Goal: Task Accomplishment & Management: Use online tool/utility

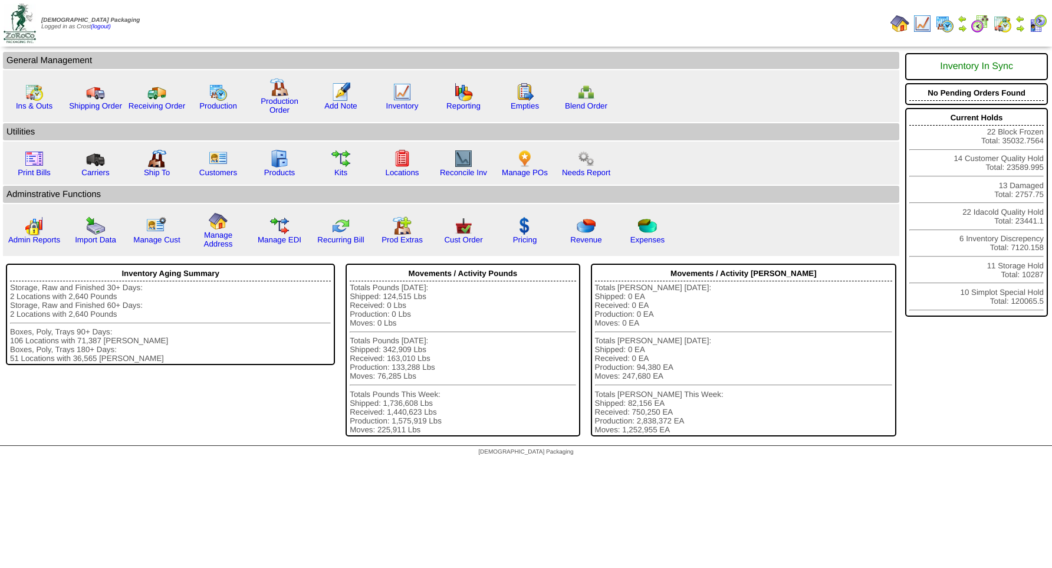
click at [1019, 18] on img at bounding box center [1019, 18] width 9 height 9
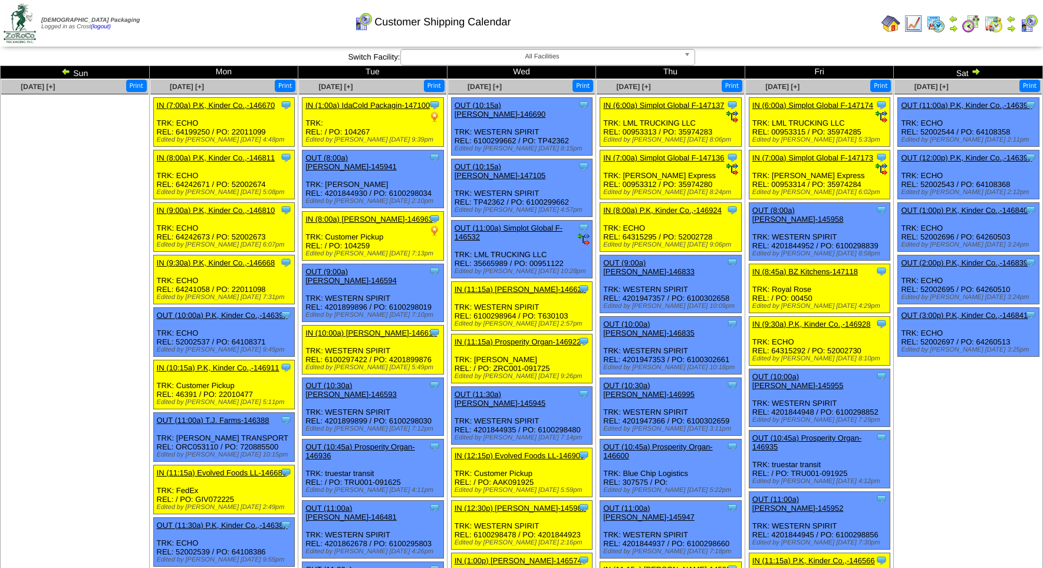
click at [974, 69] on img at bounding box center [975, 71] width 9 height 9
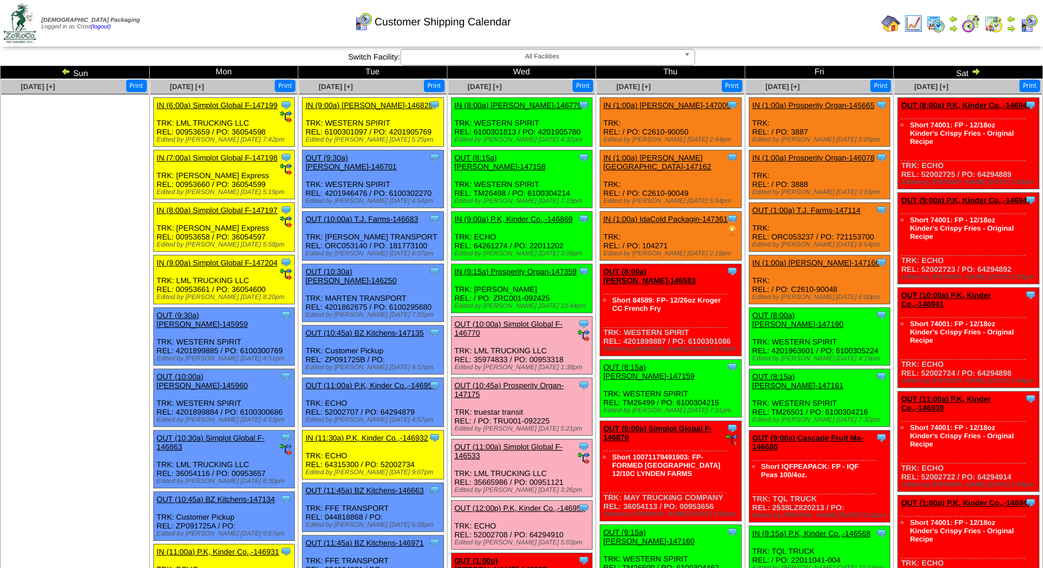
click at [484, 215] on link "IN (9:00a) P.K, Kinder Co.,-146869" at bounding box center [514, 219] width 119 height 9
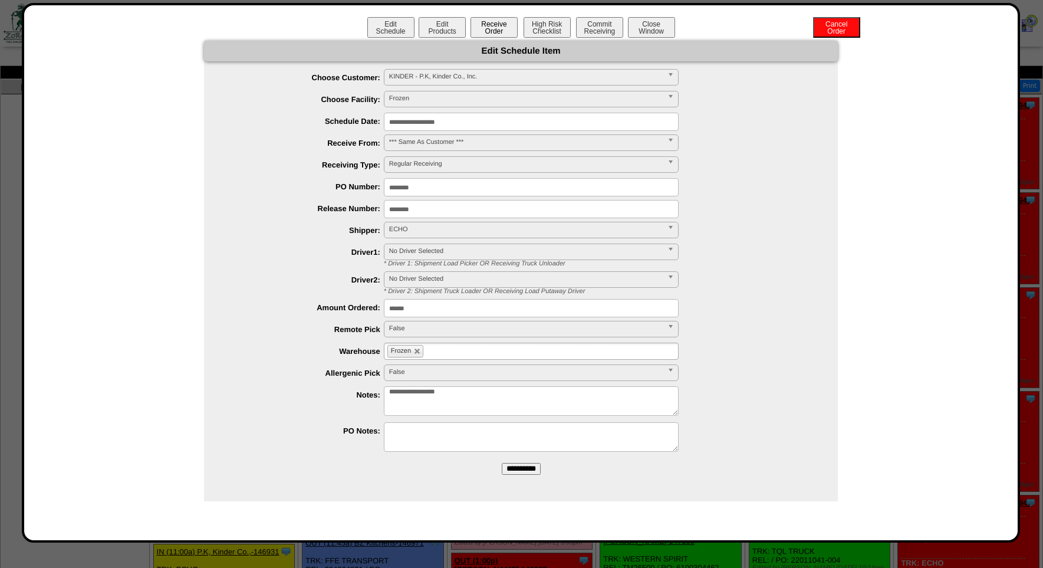
click at [488, 27] on button "Receive Order" at bounding box center [494, 27] width 47 height 21
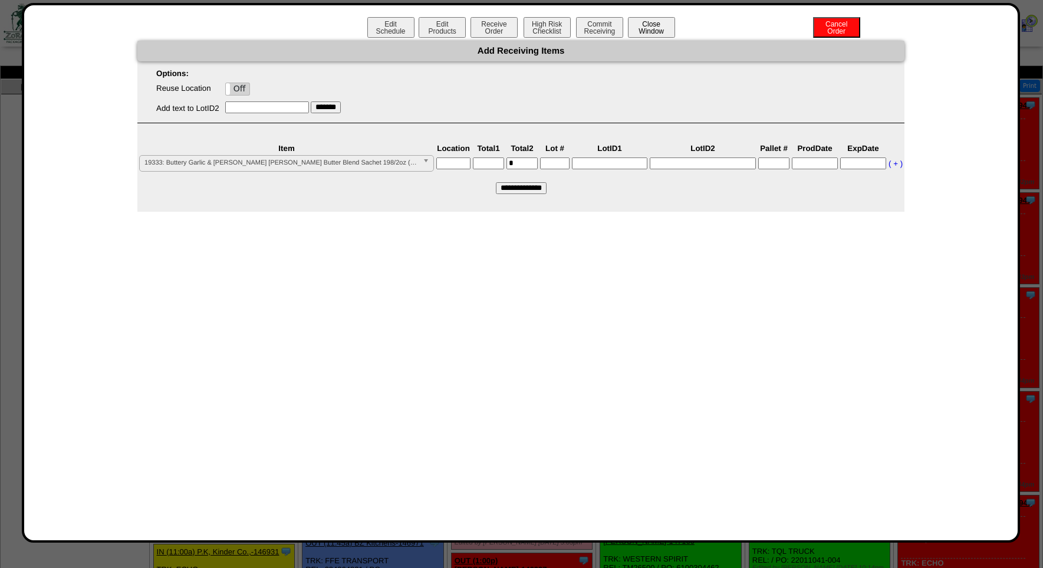
click at [660, 28] on button "Close Window" at bounding box center [651, 27] width 47 height 21
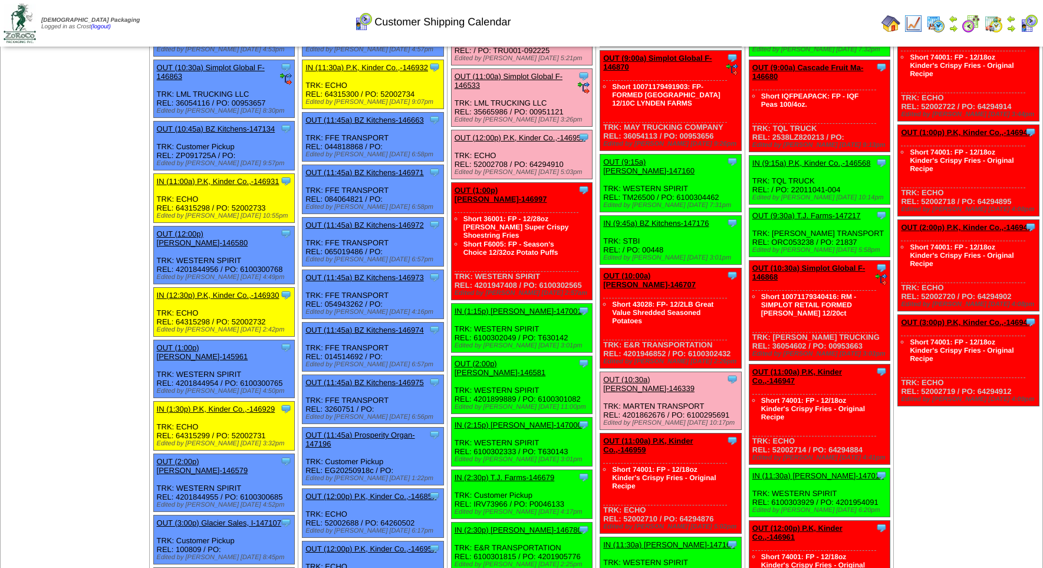
scroll to position [628, 0]
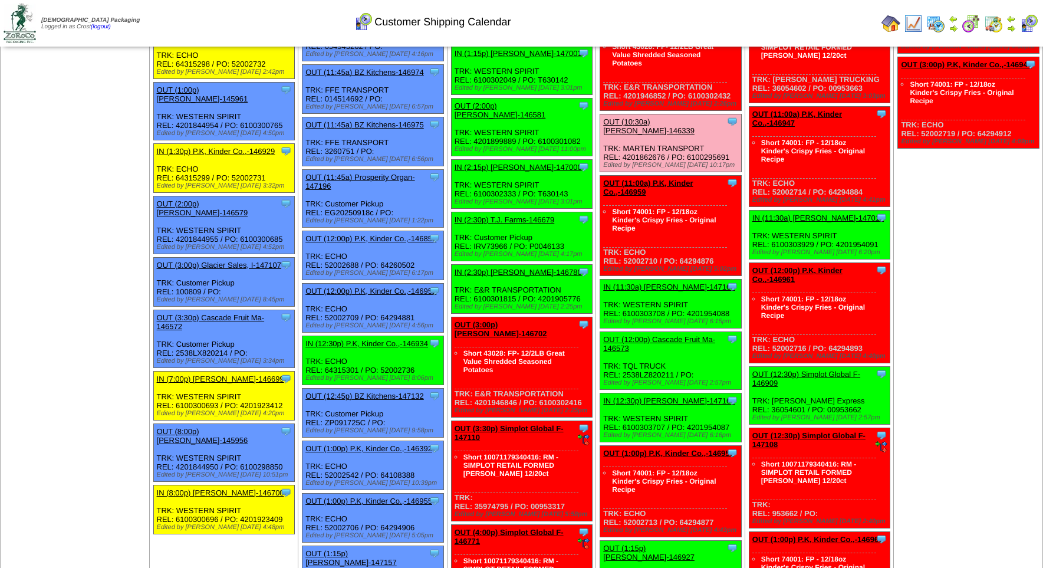
click at [385, 348] on link "IN (12:30p) P.K, Kinder Co.,-146934" at bounding box center [366, 343] width 123 height 9
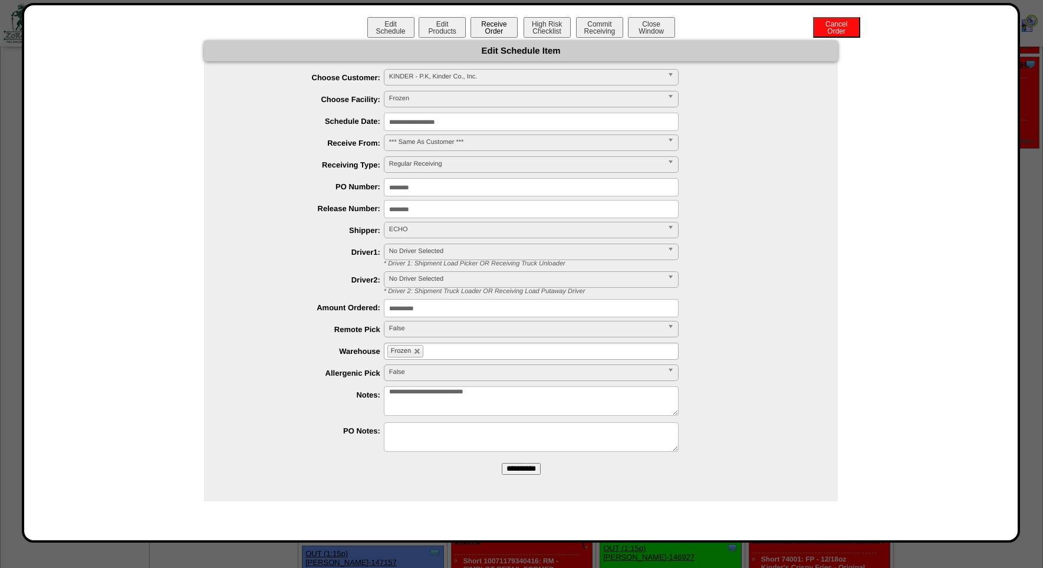
click at [490, 27] on button "Receive Order" at bounding box center [494, 27] width 47 height 21
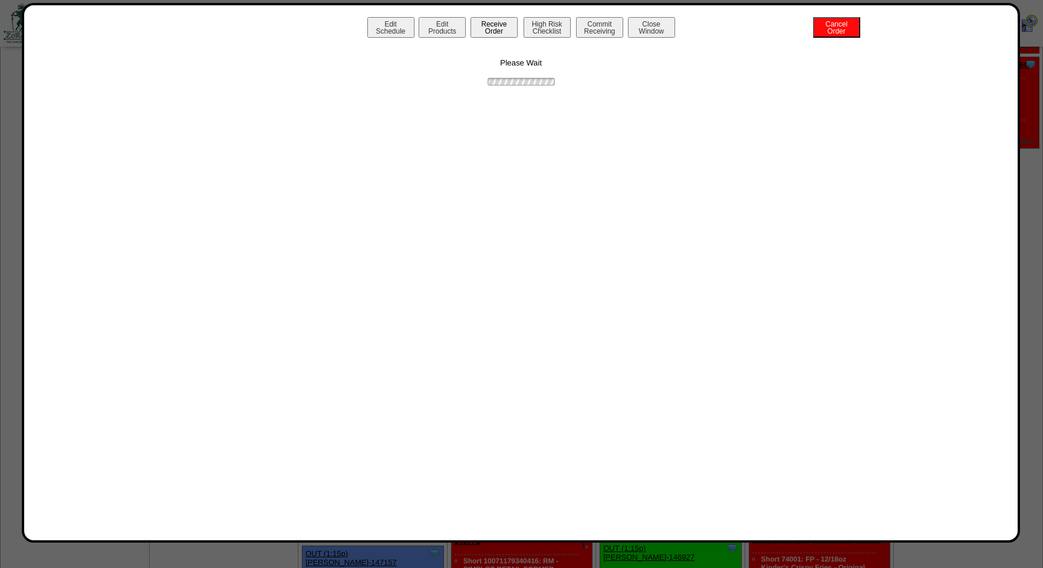
click at [504, 26] on button "Receive Order" at bounding box center [494, 27] width 47 height 21
click at [488, 284] on div "Edit Schedule Edit Products Receive Order High Risk Checklist Commit Receiving …" at bounding box center [521, 272] width 970 height 511
click at [406, 79] on div "Please Wait" at bounding box center [521, 64] width 970 height 47
click at [646, 23] on button "Close Window" at bounding box center [651, 27] width 47 height 21
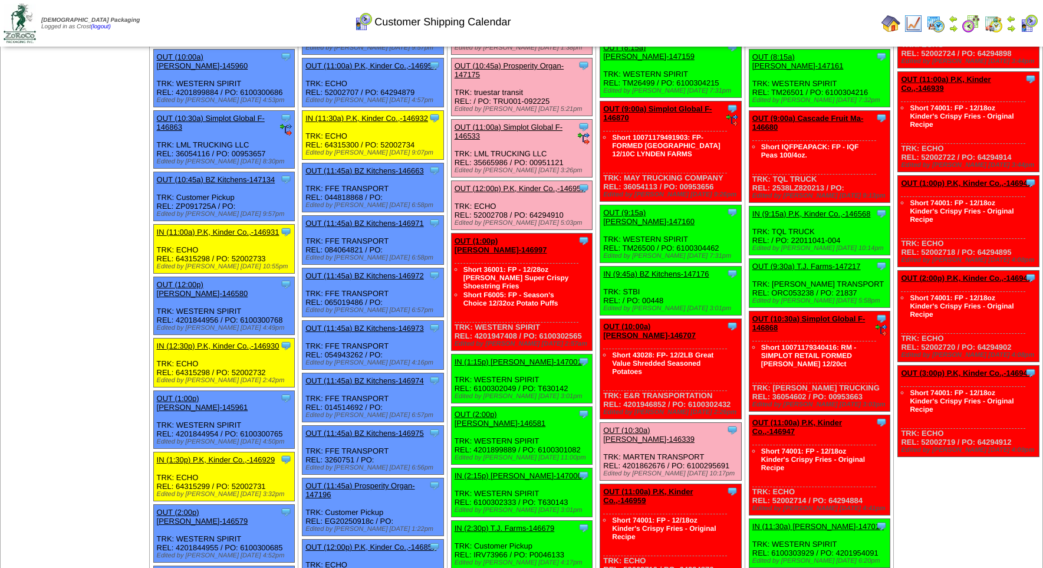
scroll to position [564, 0]
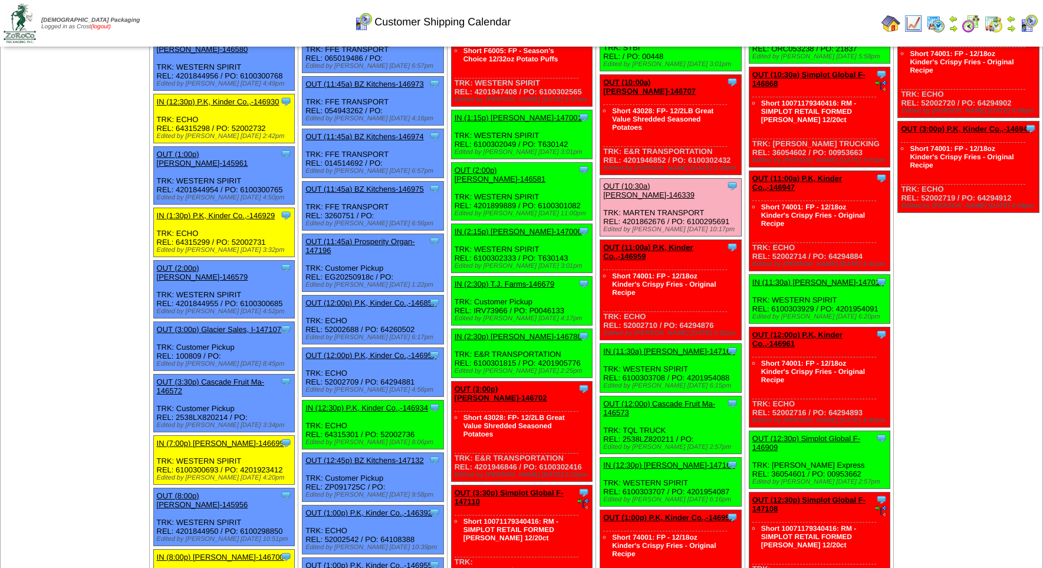
click at [107, 24] on link "(logout)" at bounding box center [101, 27] width 20 height 6
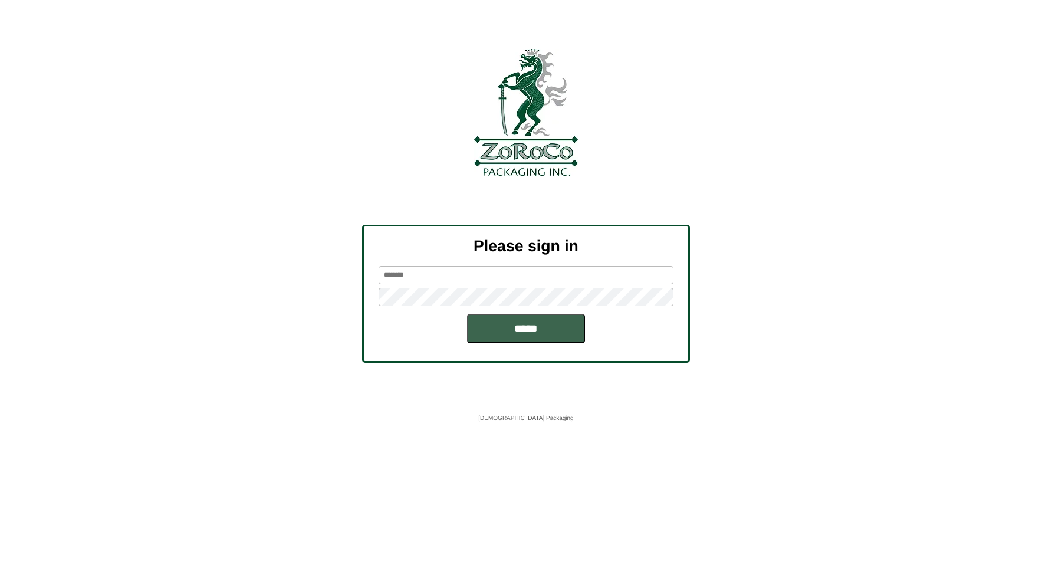
click at [416, 272] on input "text" at bounding box center [526, 275] width 295 height 18
type input "*****"
click at [497, 332] on input "*****" at bounding box center [526, 328] width 118 height 29
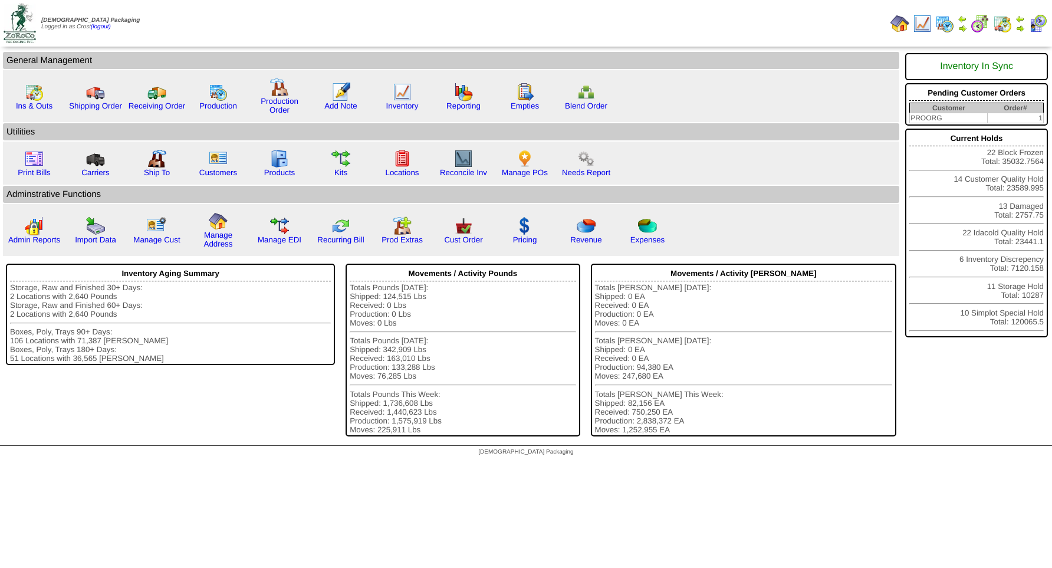
click at [1021, 28] on img at bounding box center [1019, 28] width 9 height 9
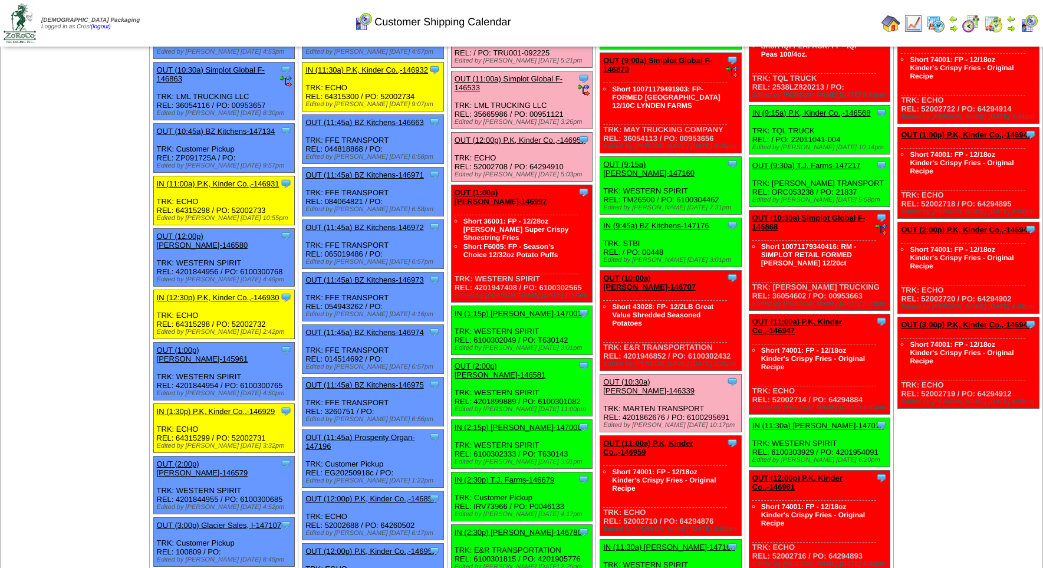
scroll to position [587, 0]
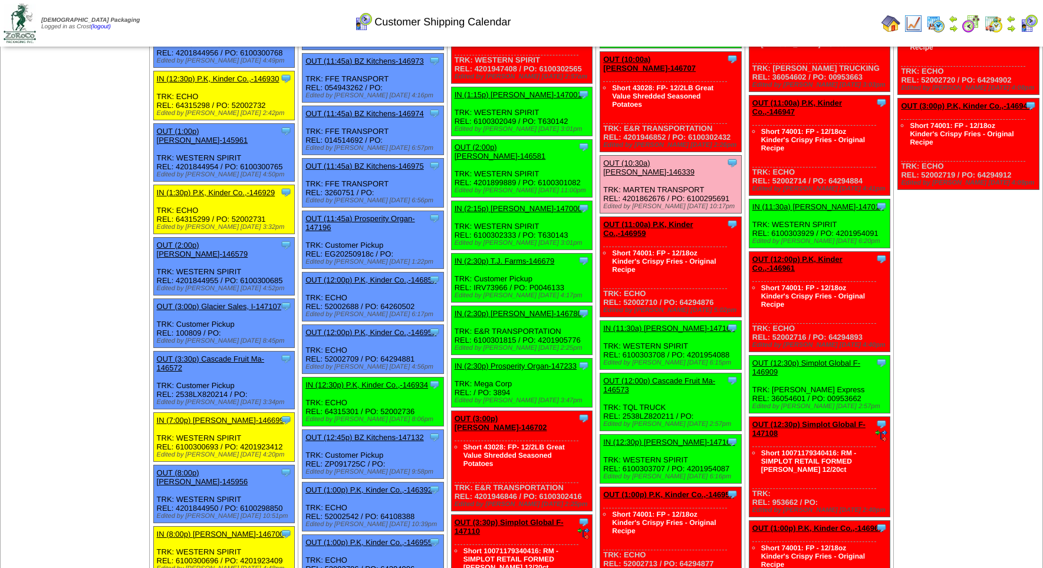
click at [367, 389] on link "IN (12:30p) P.K, Kinder Co.,-146934" at bounding box center [366, 384] width 123 height 9
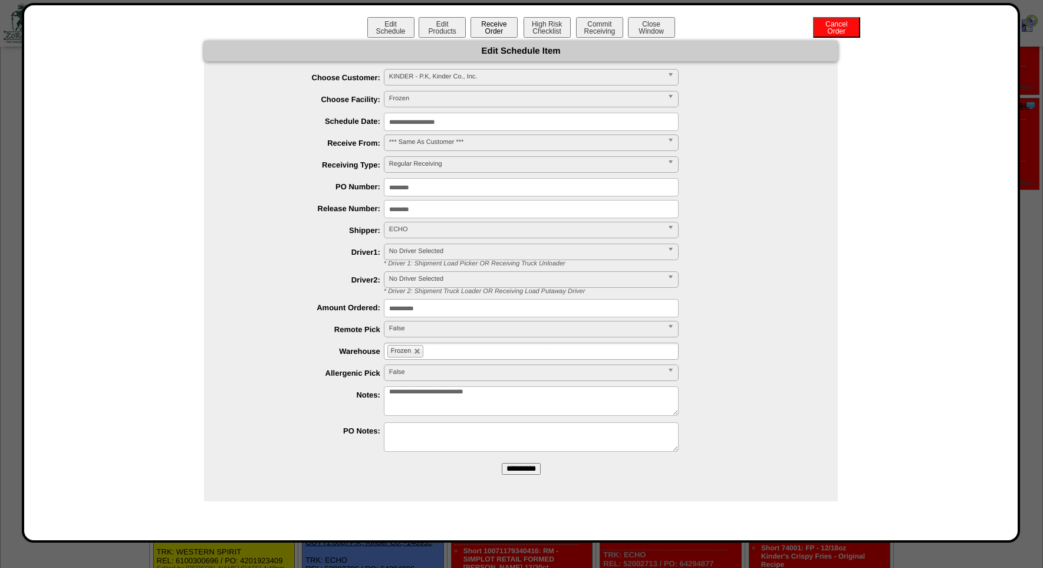
click at [492, 27] on button "Receive Order" at bounding box center [494, 27] width 47 height 21
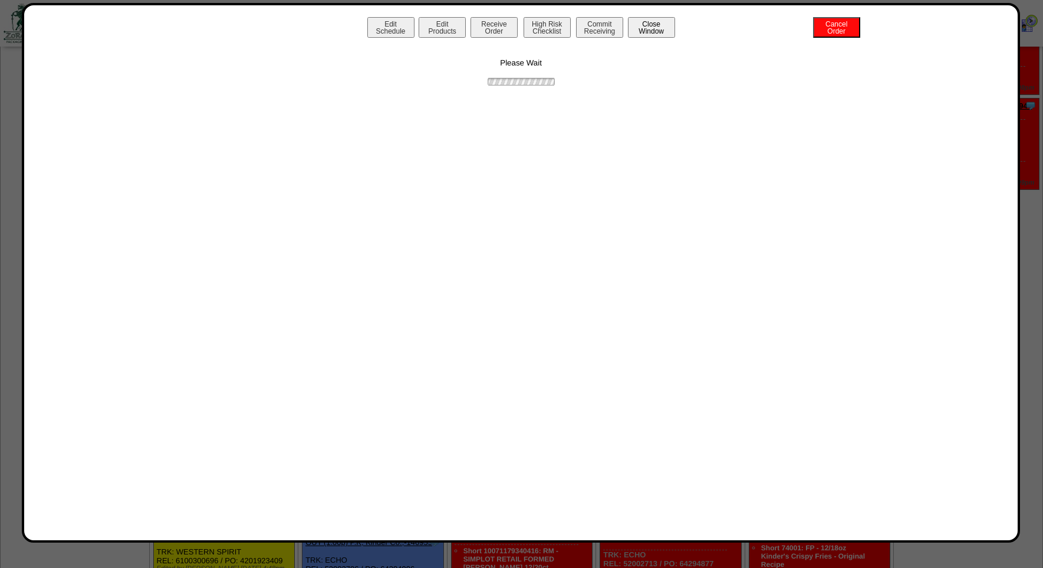
click at [652, 34] on button "Close Window" at bounding box center [651, 27] width 47 height 21
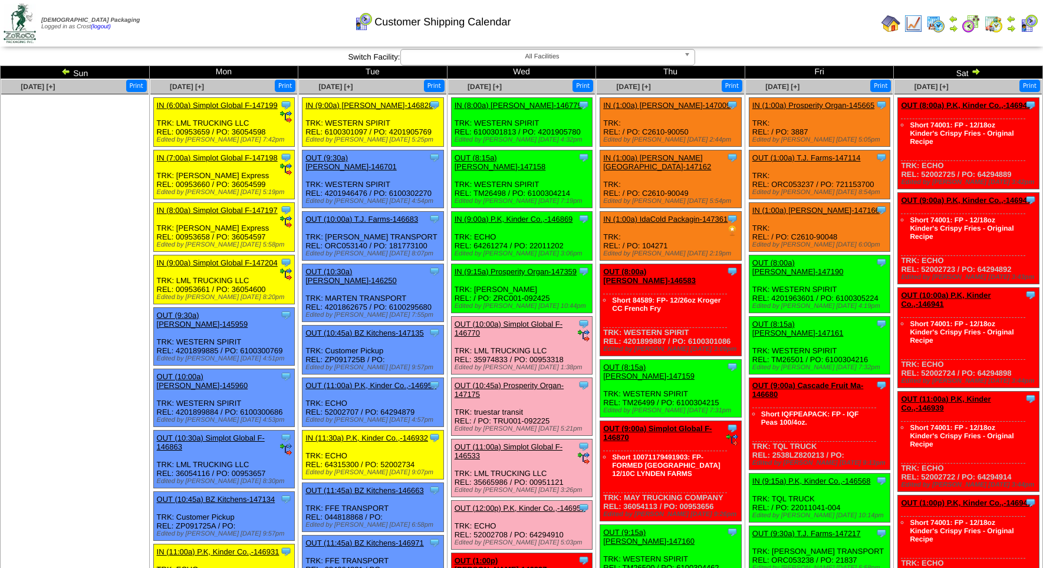
click at [1011, 21] on img at bounding box center [1011, 18] width 9 height 9
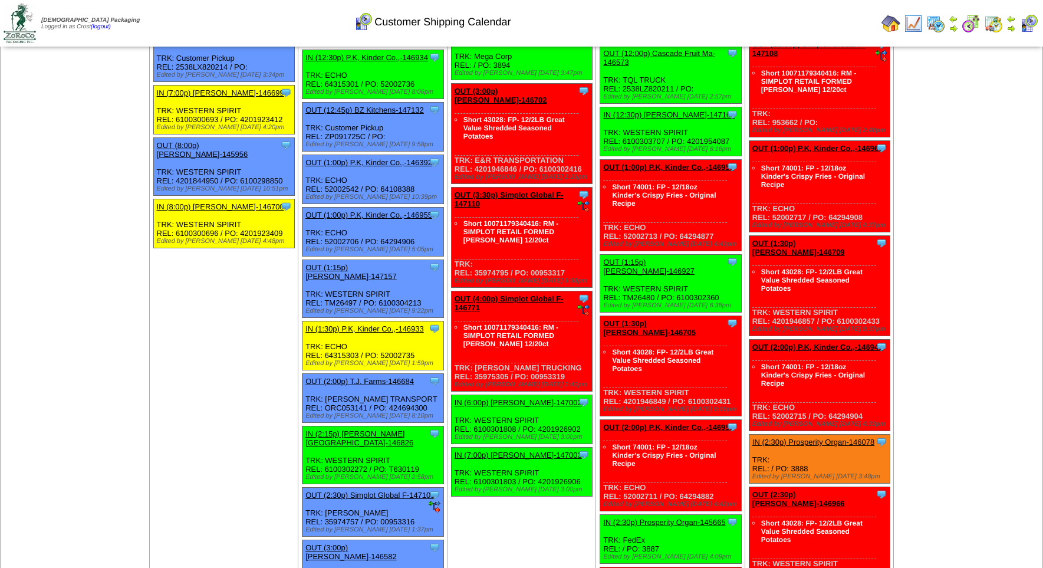
scroll to position [917, 0]
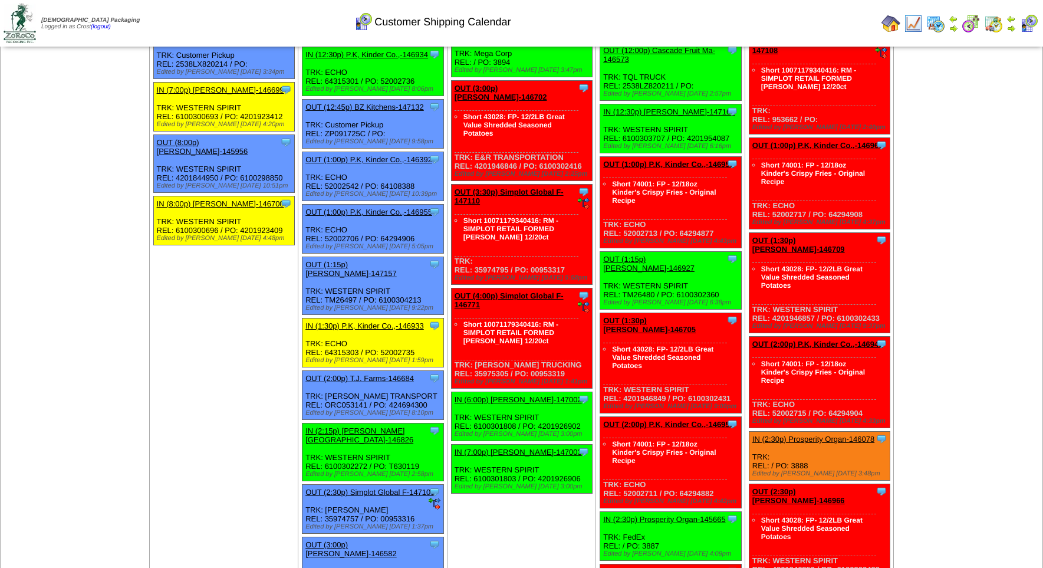
click at [368, 59] on link "IN (12:30p) P.K, Kinder Co.,-146934" at bounding box center [366, 54] width 123 height 9
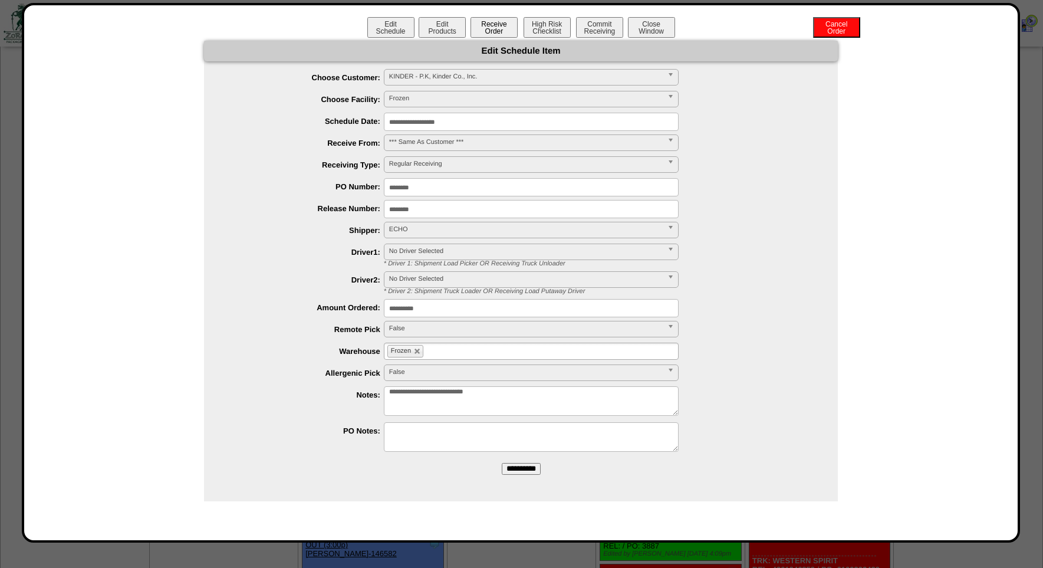
click at [498, 26] on button "Receive Order" at bounding box center [494, 27] width 47 height 21
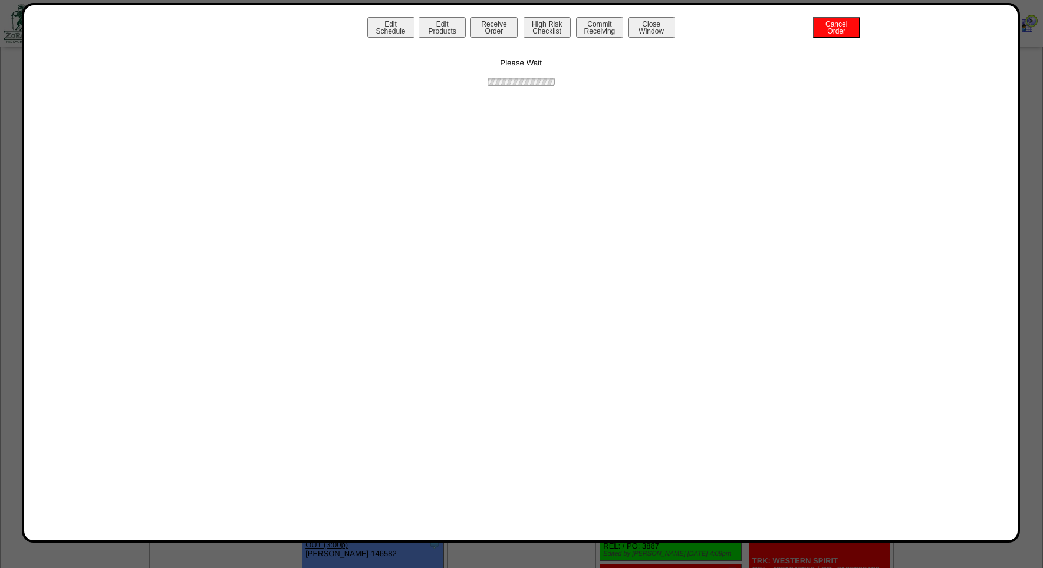
click at [465, 130] on div "Edit Schedule Edit Products Receive Order High Risk Checklist Commit Receiving …" at bounding box center [521, 272] width 970 height 511
click at [485, 31] on button "Receive Order" at bounding box center [494, 27] width 47 height 21
click at [495, 29] on button "Receive Order" at bounding box center [494, 27] width 47 height 21
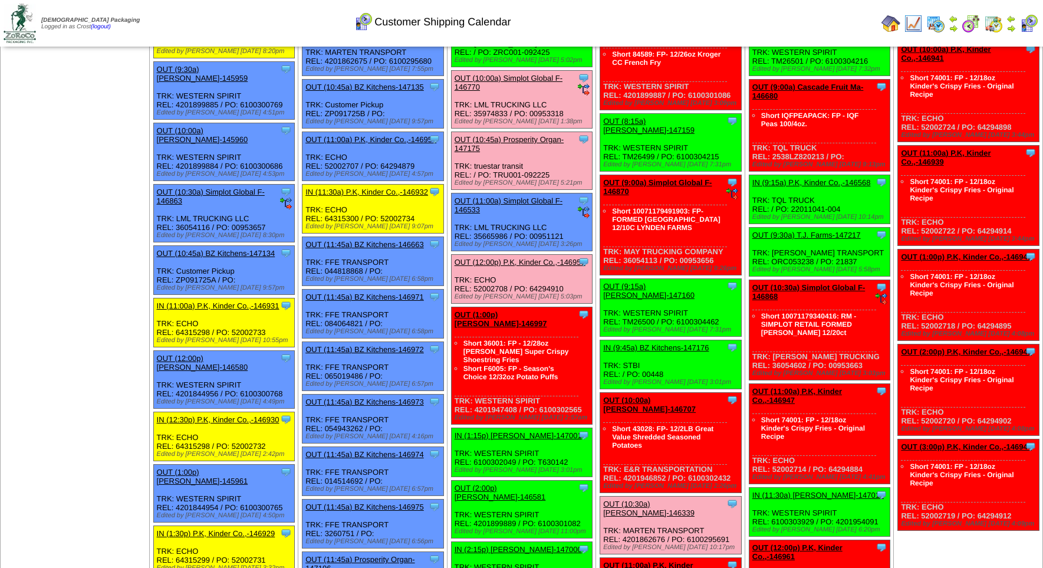
scroll to position [167, 0]
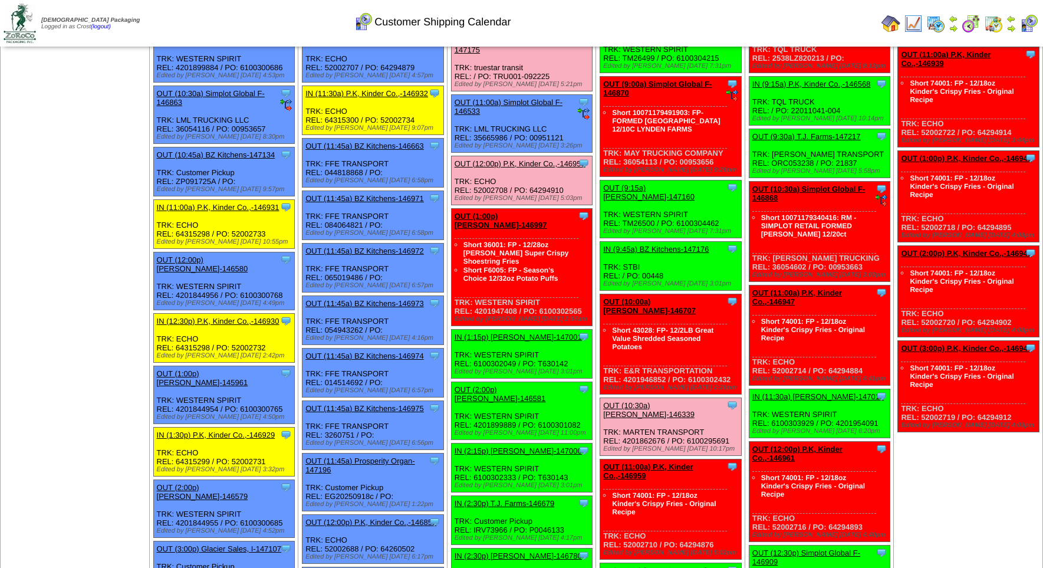
scroll to position [708, 0]
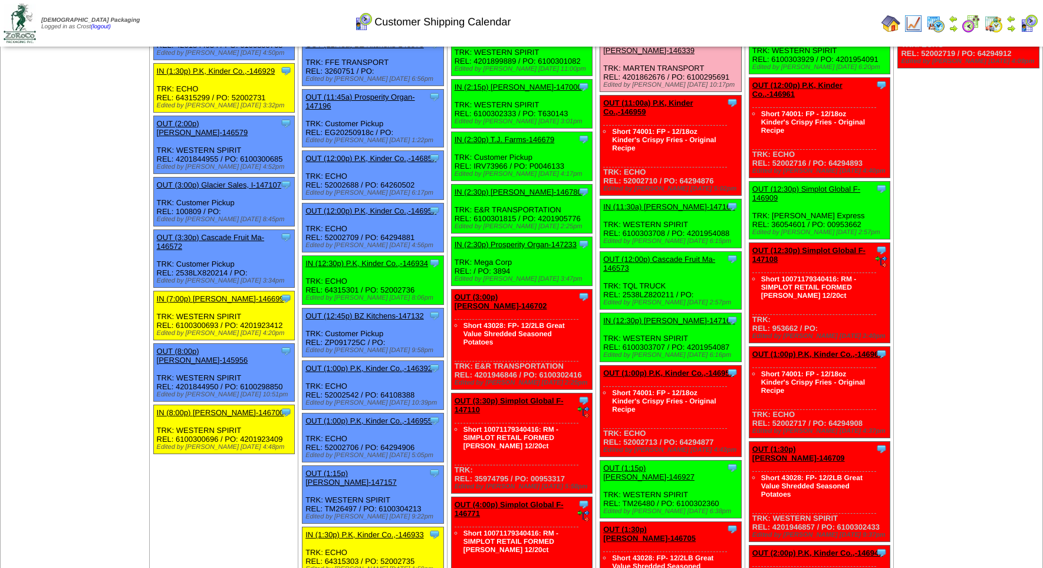
click at [344, 268] on link "IN (12:30p) P.K, Kinder Co.,-146934" at bounding box center [366, 263] width 123 height 9
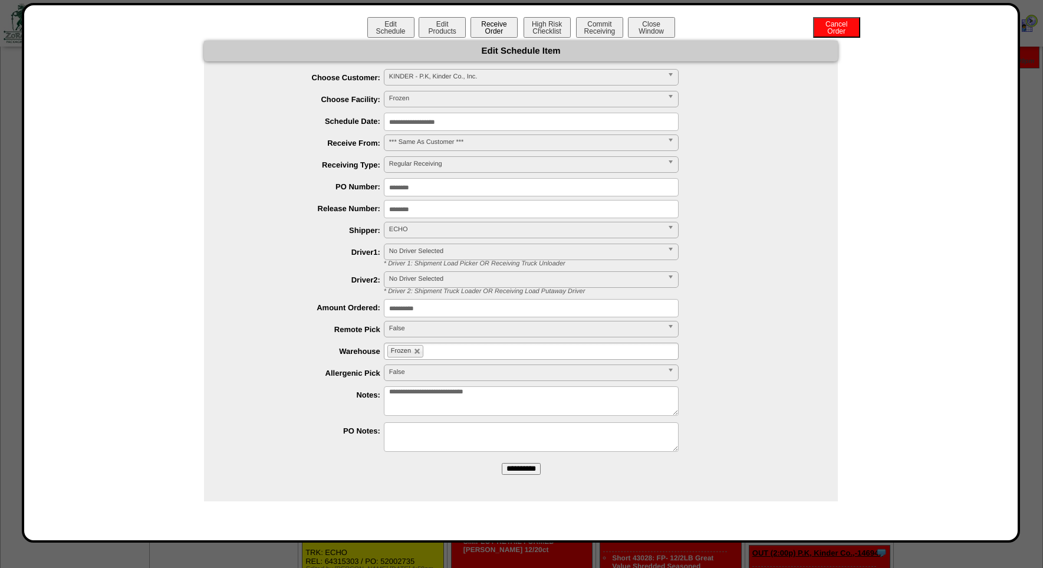
click at [483, 30] on button "Receive Order" at bounding box center [494, 27] width 47 height 21
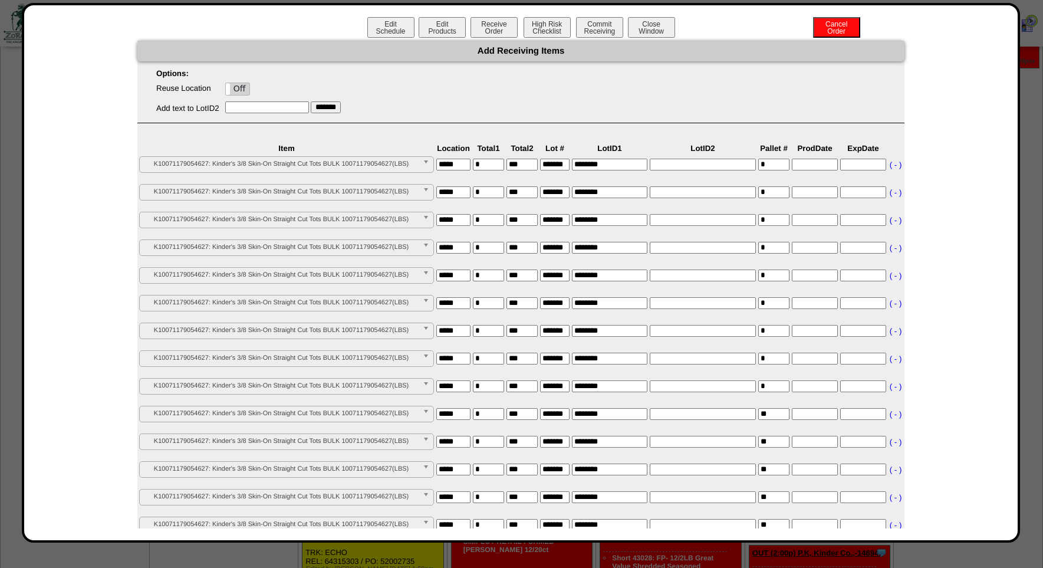
scroll to position [379, 0]
